Goal: Task Accomplishment & Management: Manage account settings

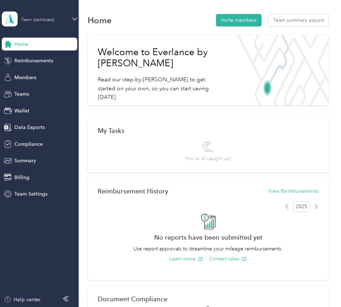
click at [58, 19] on div "Team dashboard" at bounding box center [43, 18] width 45 height 7
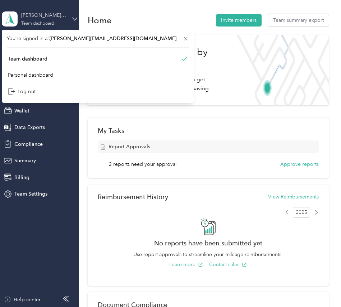
click at [48, 16] on div "[PERSON_NAME] Company Test" at bounding box center [43, 15] width 45 height 8
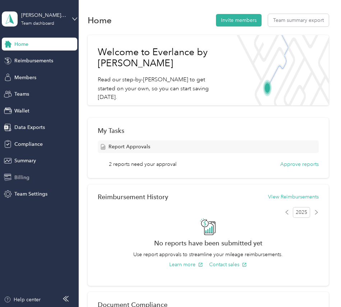
click at [43, 176] on div "Billing" at bounding box center [39, 177] width 75 height 13
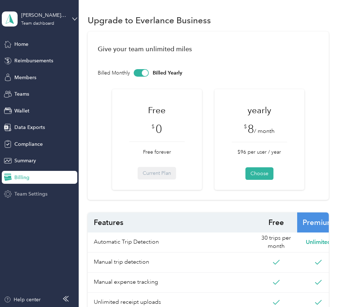
click at [45, 192] on span "Team Settings" at bounding box center [30, 195] width 33 height 8
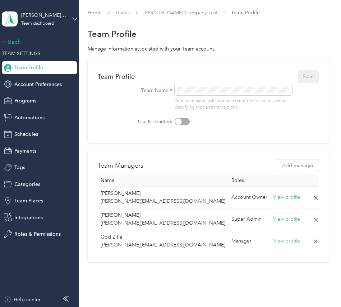
click at [38, 39] on div "Back" at bounding box center [38, 42] width 72 height 9
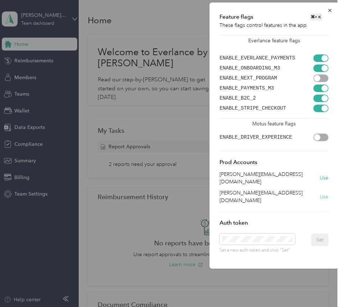
click at [323, 193] on button "Use" at bounding box center [323, 197] width 9 height 8
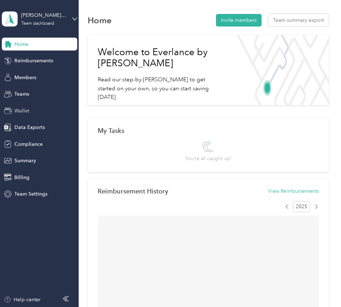
click at [41, 113] on div "Wallet" at bounding box center [39, 110] width 75 height 13
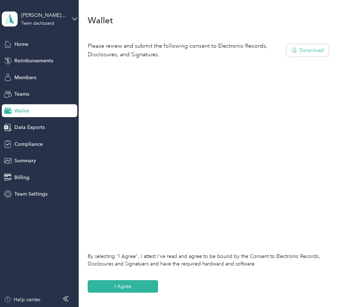
click at [120, 298] on div "Please review and submit the following consent to Electronic Records, Disclosur…" at bounding box center [208, 168] width 241 height 272
click at [127, 287] on button "I Agree" at bounding box center [123, 287] width 70 height 13
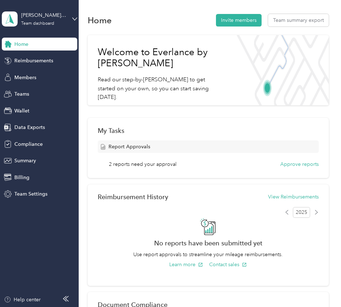
click at [31, 29] on div "Mariano Company Test Team dashboard" at bounding box center [39, 18] width 75 height 25
click at [40, 88] on div "Log out" at bounding box center [98, 91] width 182 height 13
